Goal: Obtain resource: Obtain resource

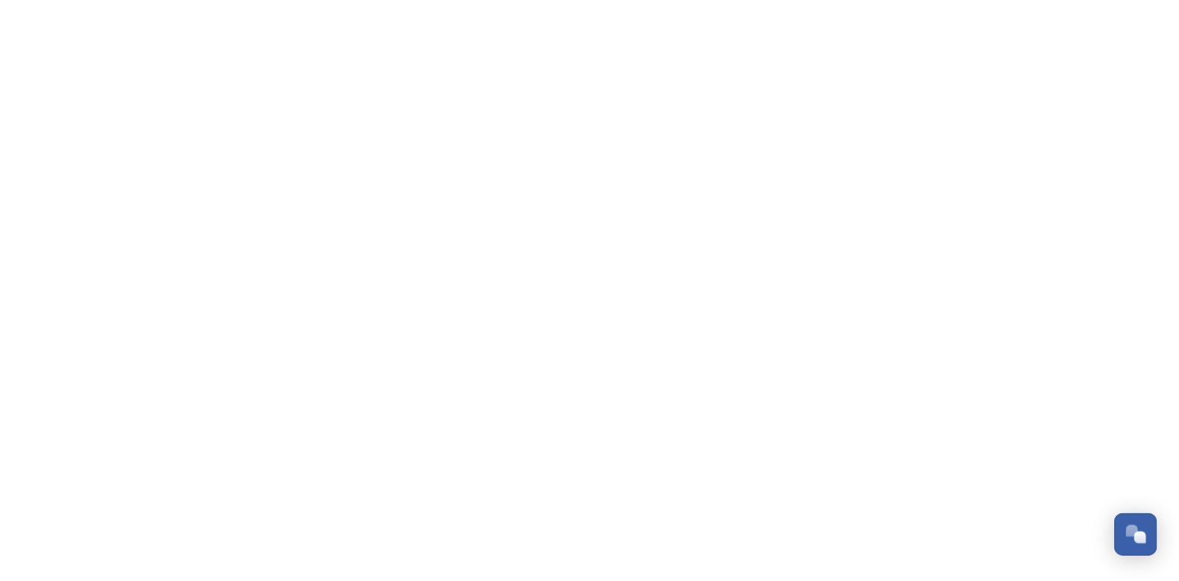
scroll to position [630, 0]
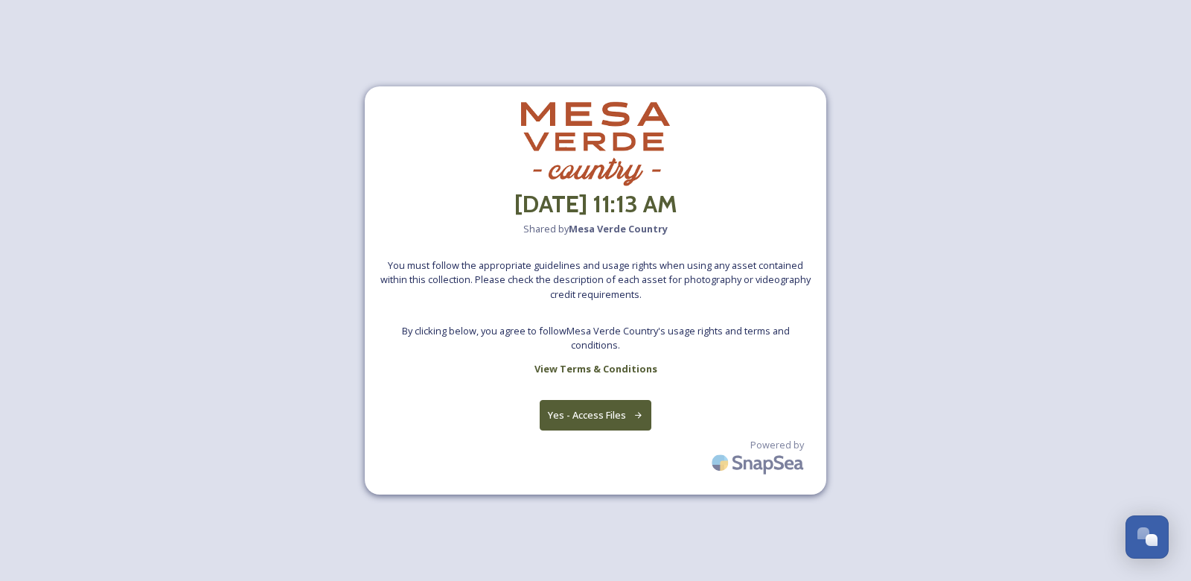
click at [620, 424] on button "Yes - Access Files" at bounding box center [596, 415] width 112 height 31
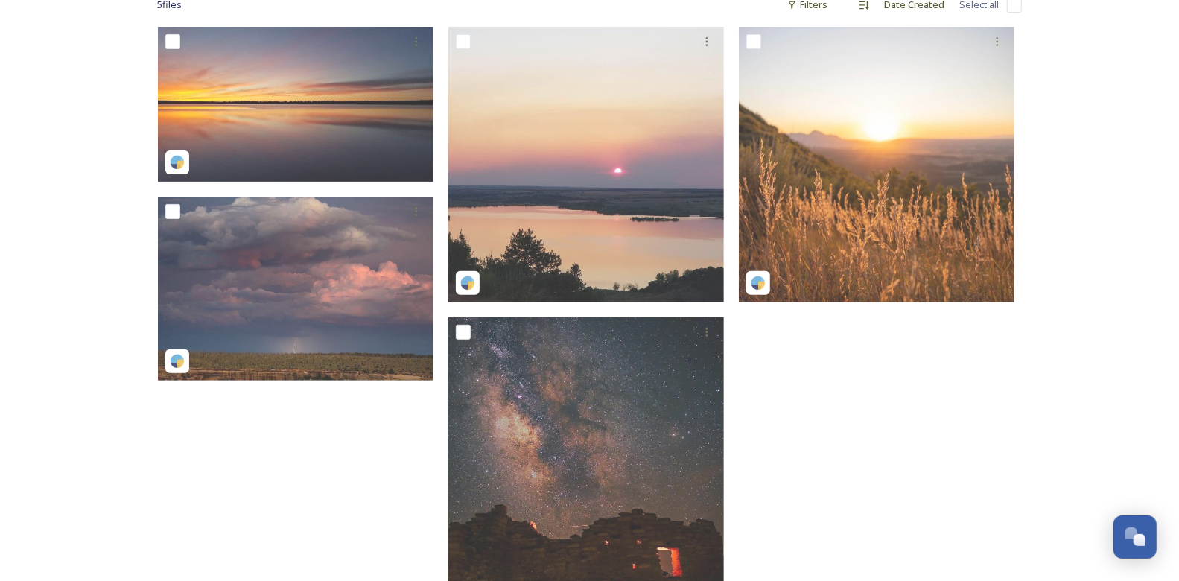
scroll to position [347, 0]
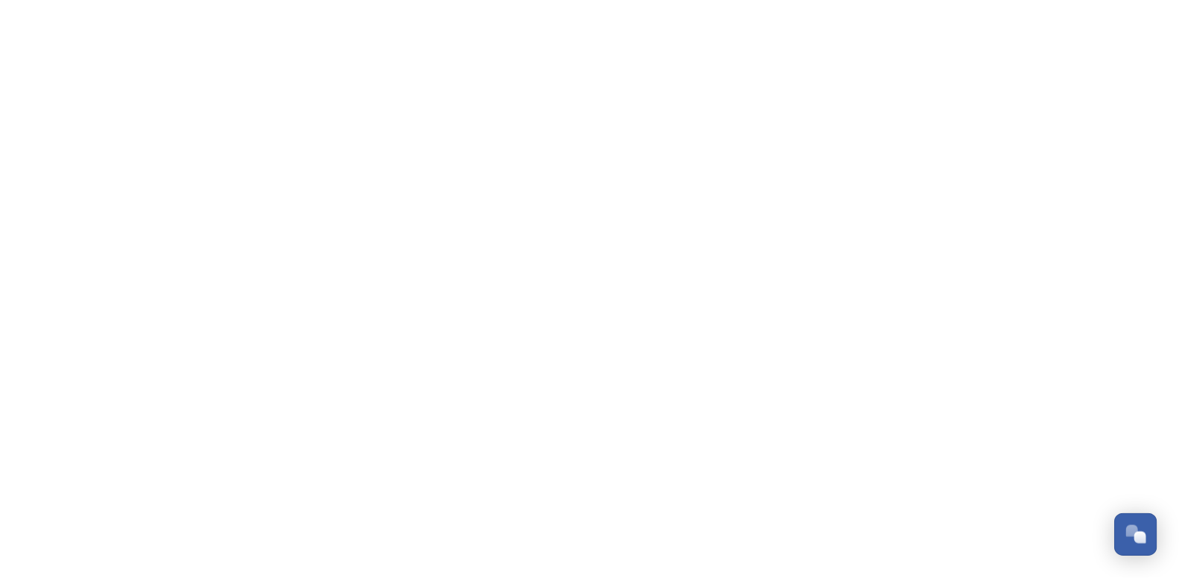
scroll to position [630, 0]
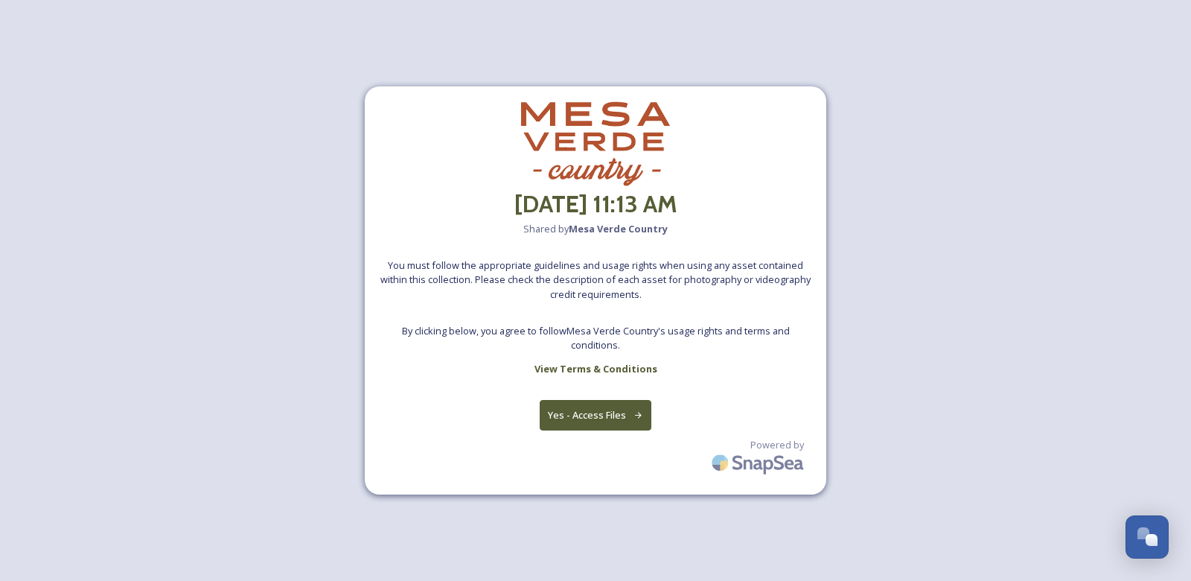
click at [599, 415] on button "Yes - Access Files" at bounding box center [596, 415] width 112 height 31
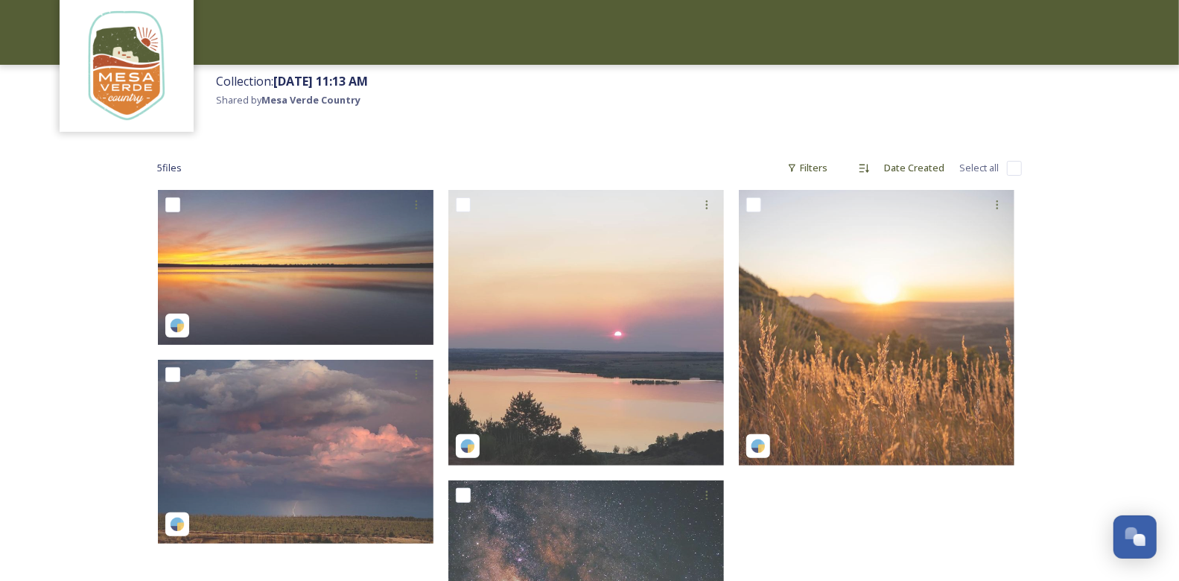
scroll to position [263, 0]
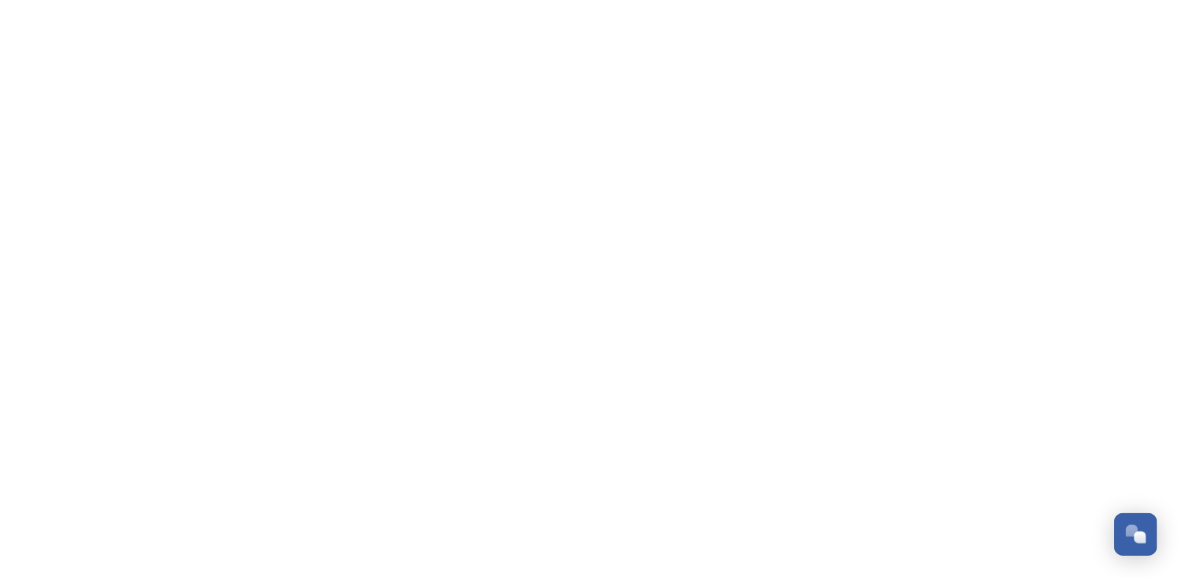
scroll to position [630, 0]
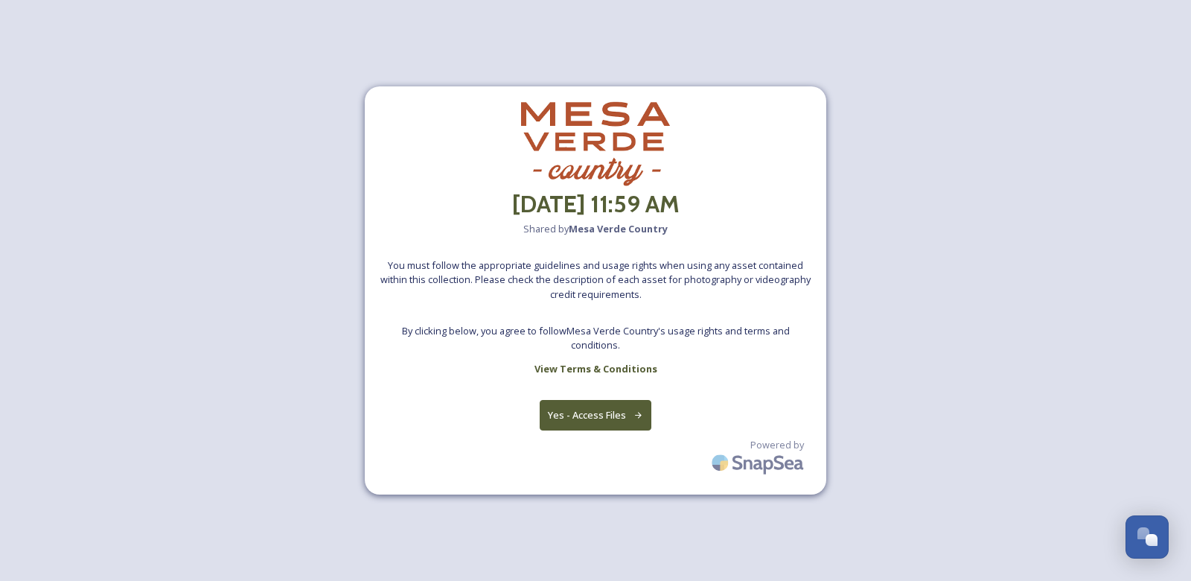
click at [593, 418] on button "Yes - Access Files" at bounding box center [596, 415] width 112 height 31
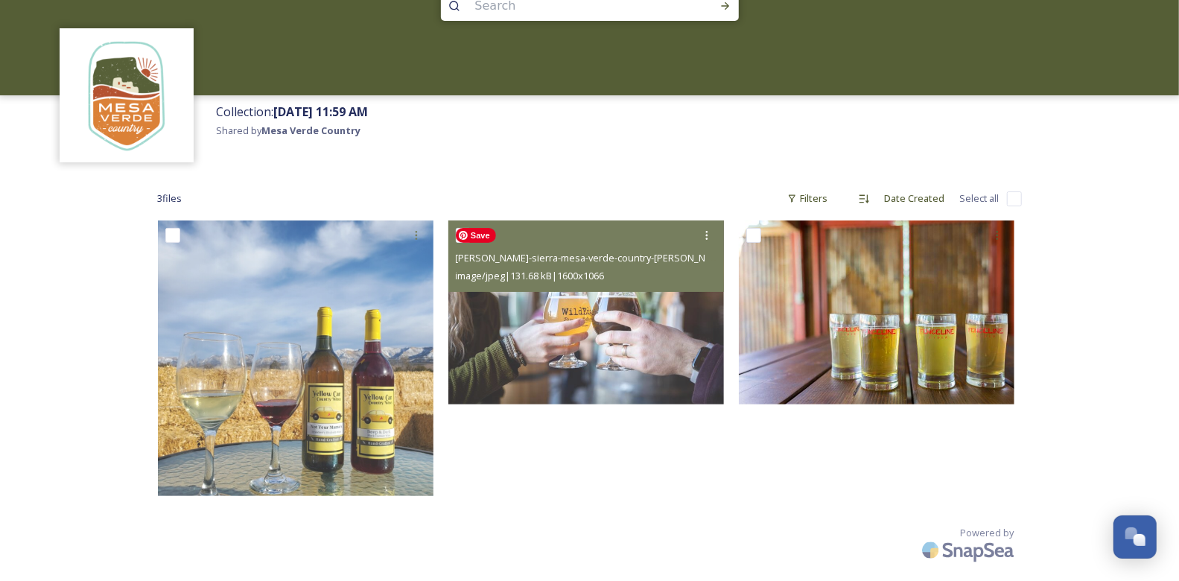
scroll to position [39, 0]
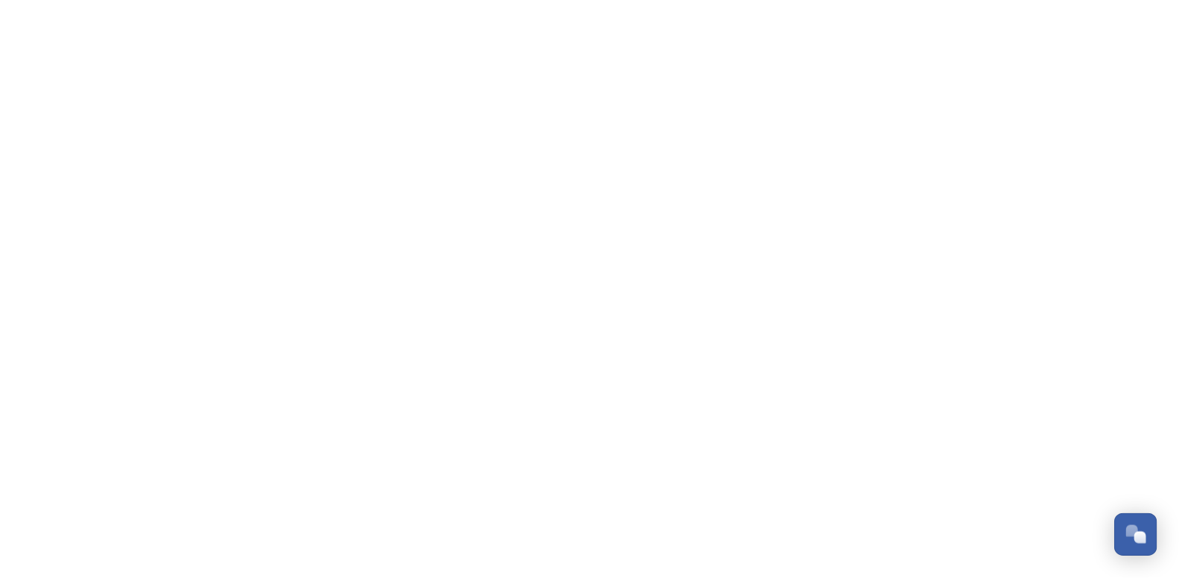
scroll to position [630, 0]
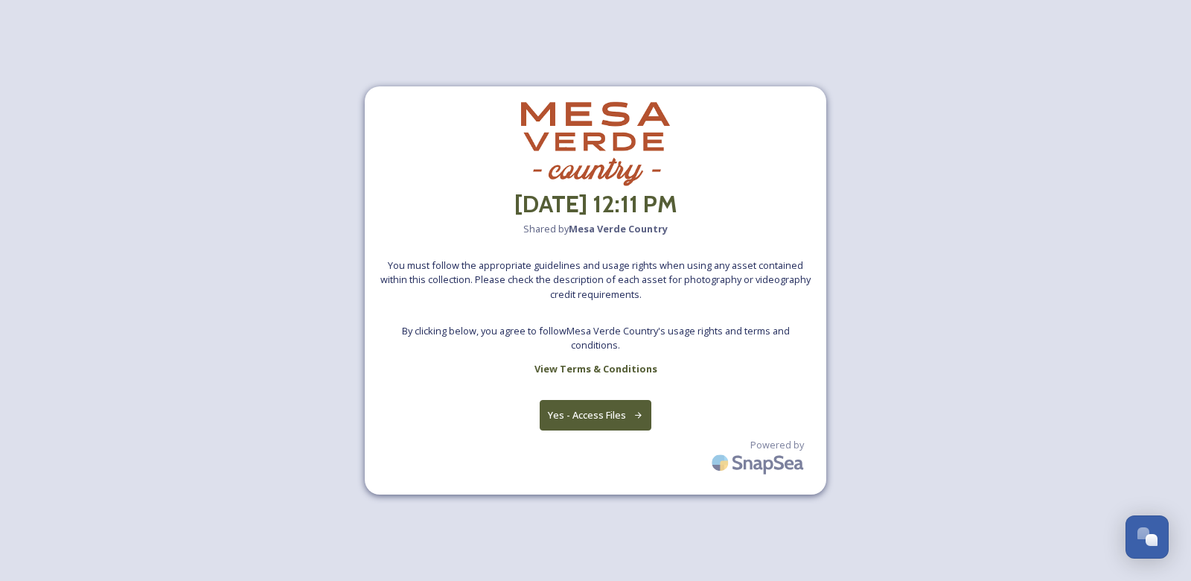
click at [586, 424] on button "Yes - Access Files" at bounding box center [596, 415] width 112 height 31
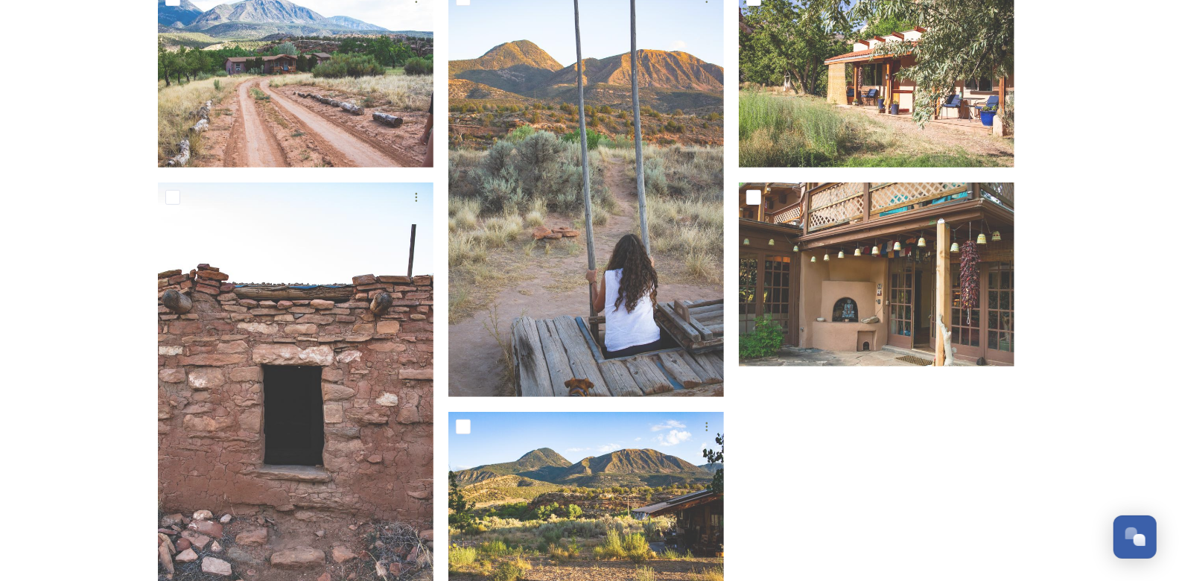
scroll to position [269, 0]
